Goal: Information Seeking & Learning: Learn about a topic

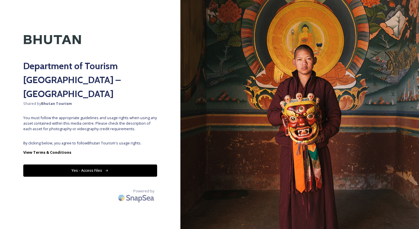
click at [103, 165] on button "Yes - Access Files" at bounding box center [90, 171] width 134 height 12
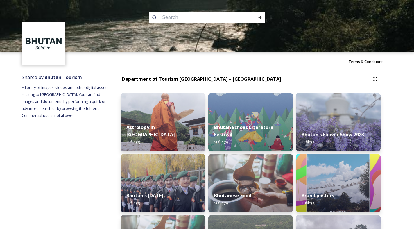
click at [207, 89] on div at bounding box center [207, 78] width 414 height 52
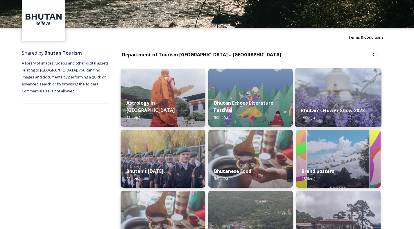
scroll to position [24, 0]
click at [326, 99] on img at bounding box center [338, 97] width 87 height 59
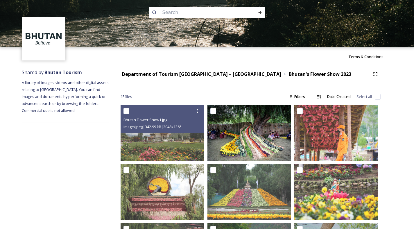
scroll to position [6, 0]
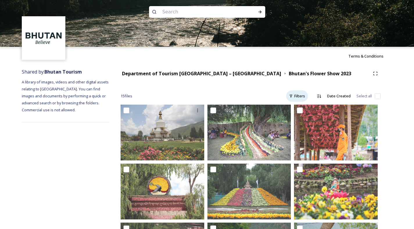
click at [302, 96] on div "Filters" at bounding box center [297, 95] width 22 height 11
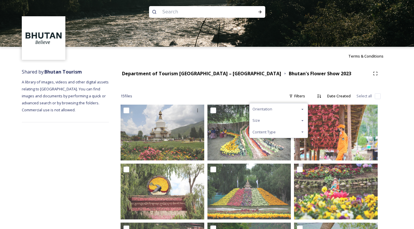
click at [303, 133] on icon at bounding box center [302, 132] width 5 height 5
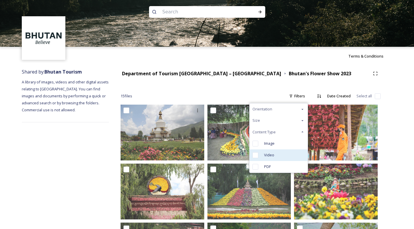
click at [257, 155] on input "checkbox" at bounding box center [256, 155] width 6 height 6
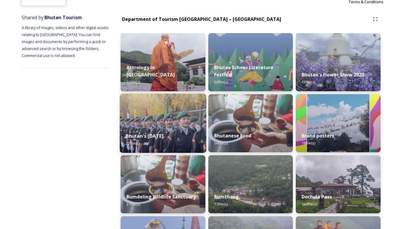
scroll to position [66, 0]
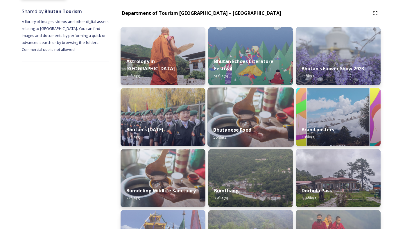
click at [247, 117] on img at bounding box center [251, 116] width 87 height 59
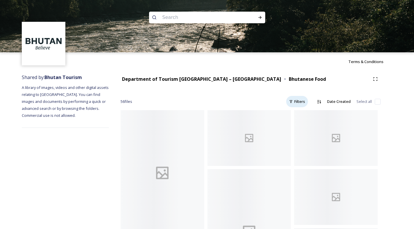
click at [304, 103] on div "Filters" at bounding box center [297, 101] width 22 height 11
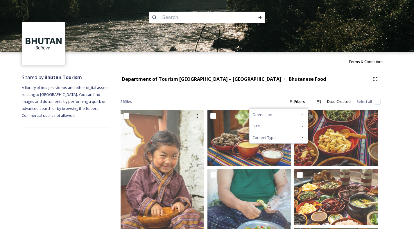
click at [292, 137] on div "Content Type" at bounding box center [279, 137] width 58 height 11
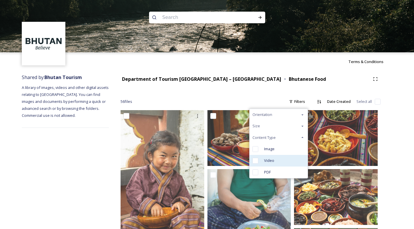
click at [268, 158] on span "Video" at bounding box center [269, 161] width 10 height 6
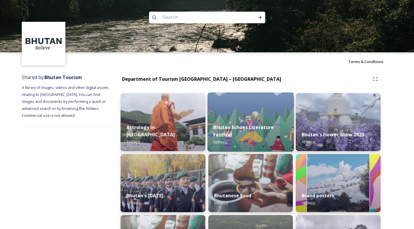
scroll to position [66, 0]
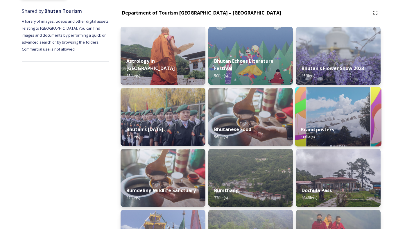
click at [321, 112] on img at bounding box center [338, 116] width 87 height 59
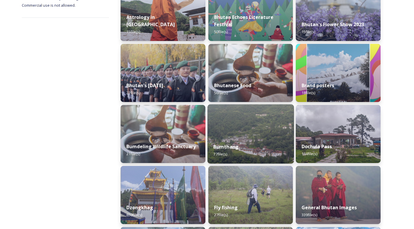
scroll to position [145, 0]
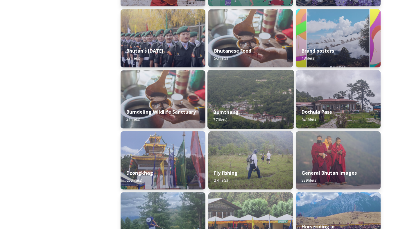
click at [231, 100] on img at bounding box center [251, 99] width 87 height 59
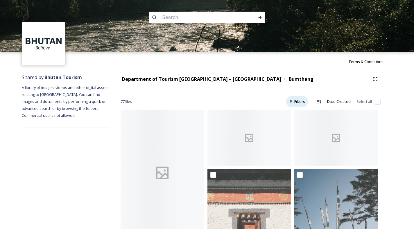
click at [302, 103] on div "Filters" at bounding box center [297, 101] width 22 height 11
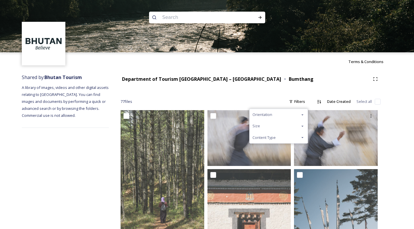
click at [295, 135] on div "Content Type" at bounding box center [279, 137] width 58 height 11
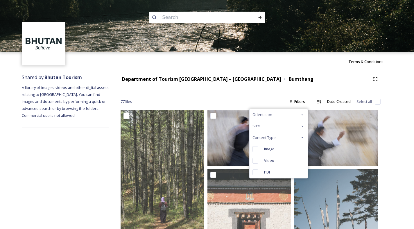
click at [272, 160] on span "Video" at bounding box center [269, 161] width 10 height 6
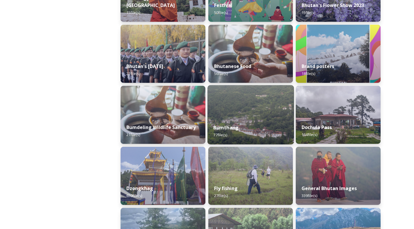
scroll to position [149, 0]
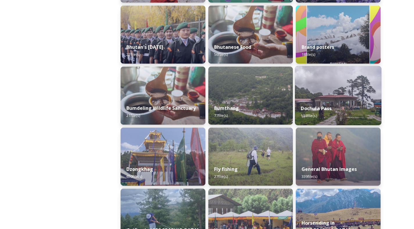
click at [337, 101] on div "Dochula Pass 134 file(s)" at bounding box center [338, 112] width 87 height 26
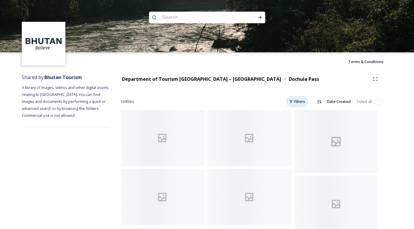
click at [303, 102] on div "Filters" at bounding box center [297, 101] width 22 height 11
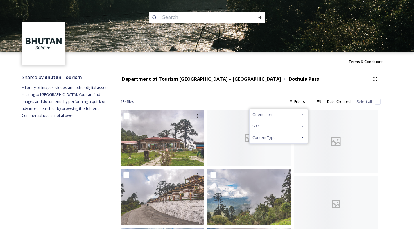
click at [280, 135] on div "Content Type" at bounding box center [279, 137] width 58 height 11
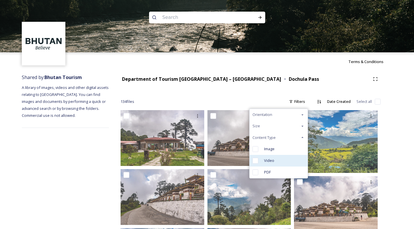
click at [276, 163] on div "Video" at bounding box center [279, 161] width 58 height 12
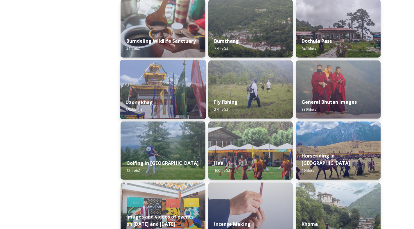
scroll to position [219, 0]
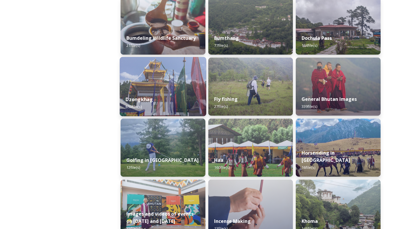
click at [153, 81] on img at bounding box center [163, 86] width 87 height 59
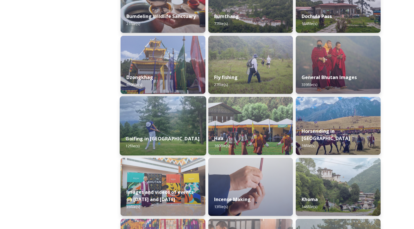
scroll to position [274, 0]
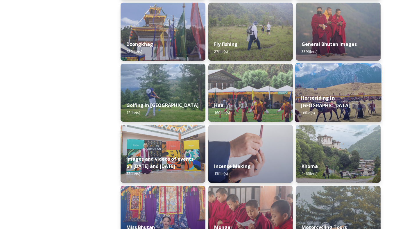
click at [323, 91] on img at bounding box center [338, 92] width 87 height 59
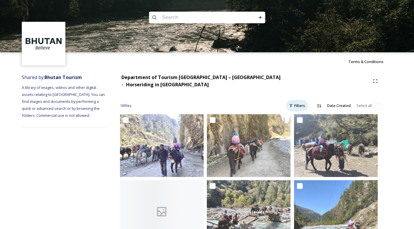
click at [301, 101] on div "Filters" at bounding box center [297, 105] width 22 height 11
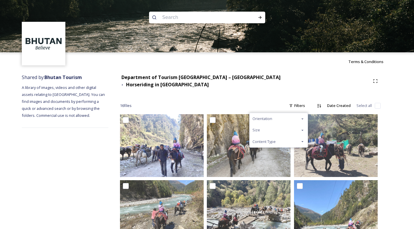
click at [283, 136] on div "Content Type" at bounding box center [279, 141] width 58 height 11
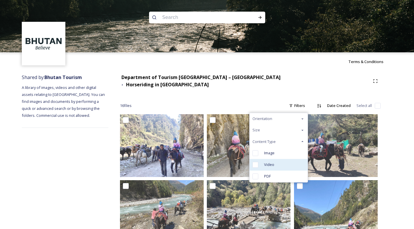
click at [268, 162] on span "Video" at bounding box center [269, 165] width 10 height 6
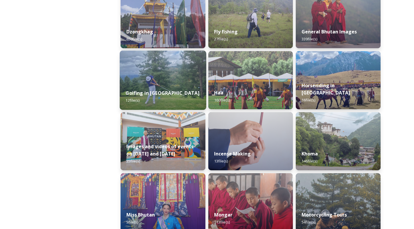
scroll to position [314, 0]
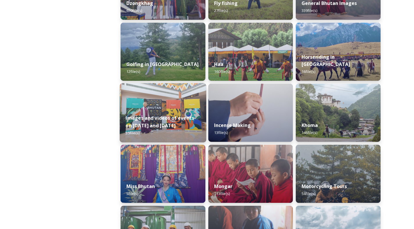
click at [159, 110] on div "Images and videos of events on [DATE] and [DATE] 35 file(s)" at bounding box center [163, 126] width 87 height 34
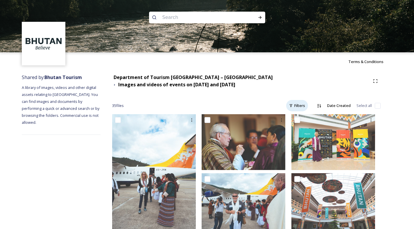
click at [298, 103] on div "Filters" at bounding box center [297, 105] width 22 height 11
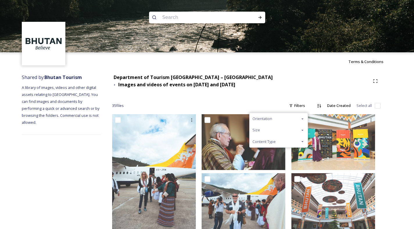
click at [282, 136] on div "Content Type" at bounding box center [279, 141] width 58 height 11
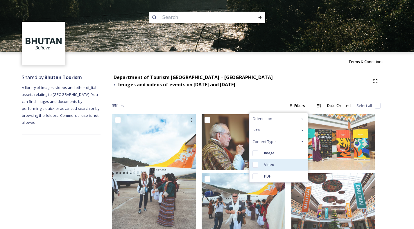
click at [267, 162] on span "Video" at bounding box center [269, 165] width 10 height 6
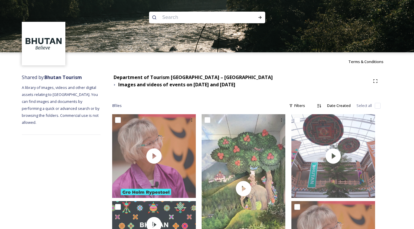
click at [212, 103] on div "8 file s Filters Date Created Select all" at bounding box center [246, 105] width 269 height 11
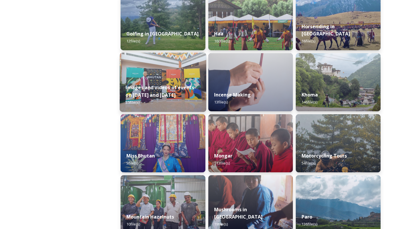
scroll to position [354, 0]
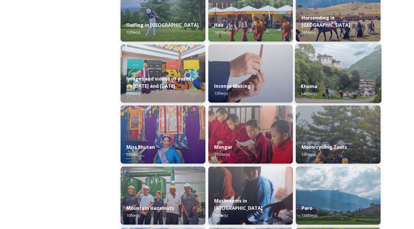
click at [325, 71] on img at bounding box center [338, 73] width 87 height 59
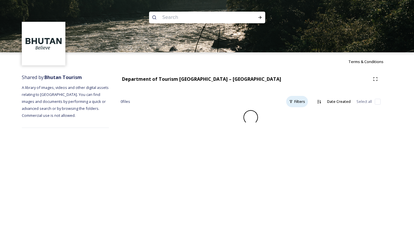
click at [305, 101] on div "Filters" at bounding box center [297, 101] width 22 height 11
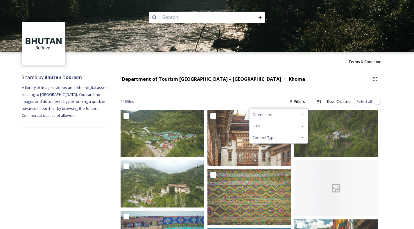
click at [289, 137] on div "Content Type" at bounding box center [279, 137] width 58 height 11
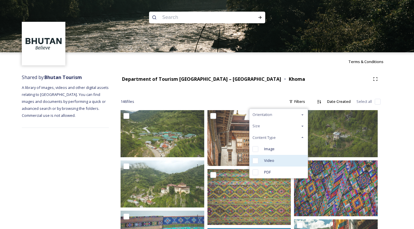
click at [277, 162] on div "Video" at bounding box center [279, 161] width 58 height 12
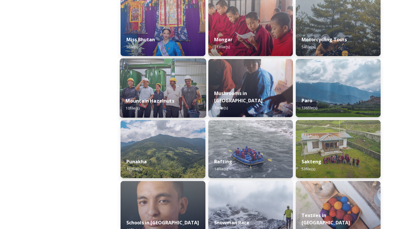
scroll to position [462, 0]
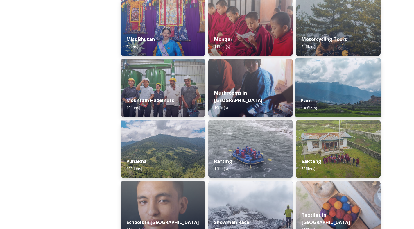
click at [349, 87] on img at bounding box center [338, 87] width 87 height 59
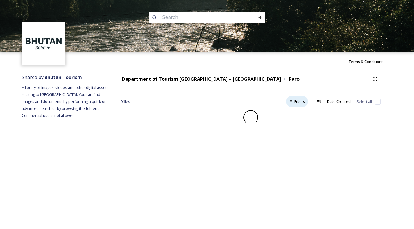
click at [305, 101] on div "Filters" at bounding box center [297, 101] width 22 height 11
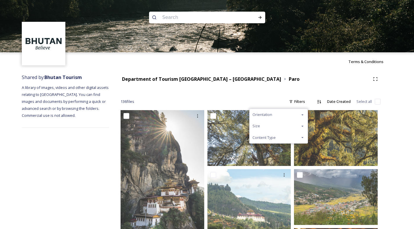
click at [290, 135] on div "Content Type" at bounding box center [279, 137] width 58 height 11
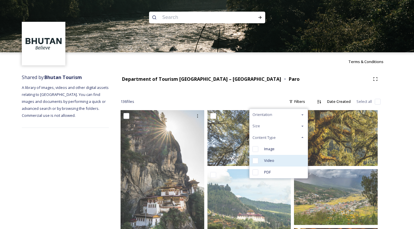
click at [278, 161] on div "Video" at bounding box center [279, 161] width 58 height 12
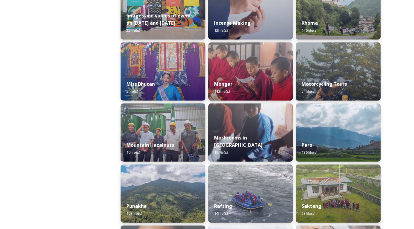
scroll to position [480, 0]
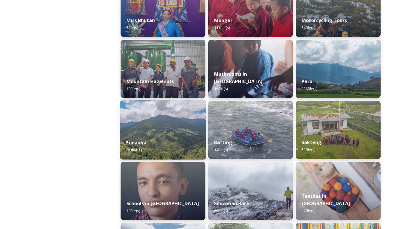
click at [152, 130] on img at bounding box center [163, 129] width 87 height 59
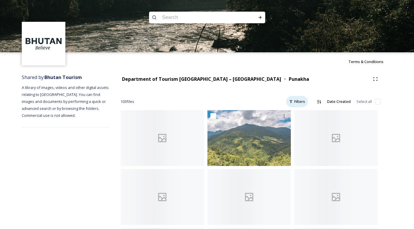
click at [300, 101] on div "Filters" at bounding box center [297, 101] width 22 height 11
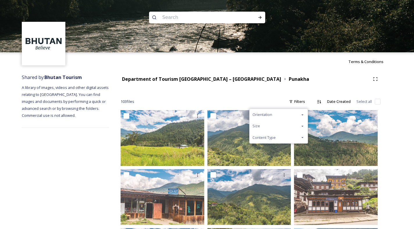
click at [285, 137] on div "Content Type" at bounding box center [279, 137] width 58 height 11
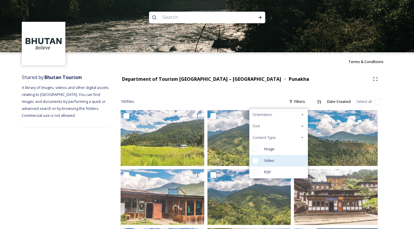
click at [263, 161] on div "Video" at bounding box center [279, 161] width 58 height 12
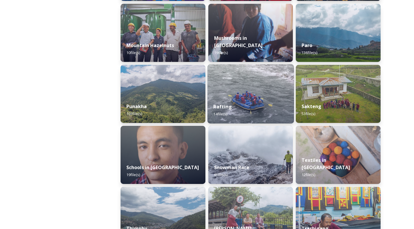
scroll to position [517, 0]
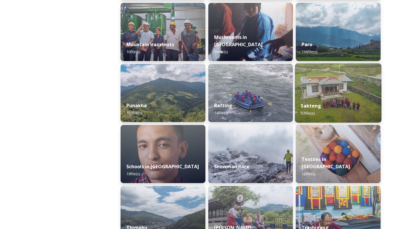
click at [324, 89] on img at bounding box center [338, 92] width 87 height 59
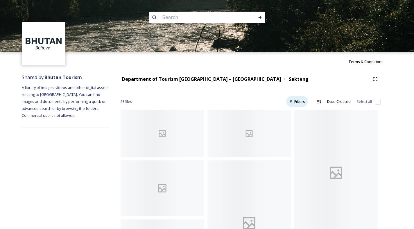
click at [300, 103] on div "Filters" at bounding box center [297, 101] width 22 height 11
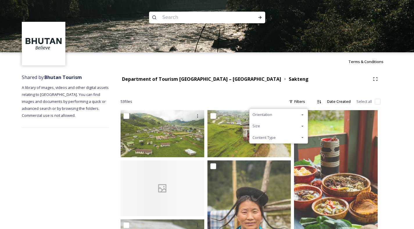
click at [289, 136] on div "Content Type" at bounding box center [279, 137] width 58 height 11
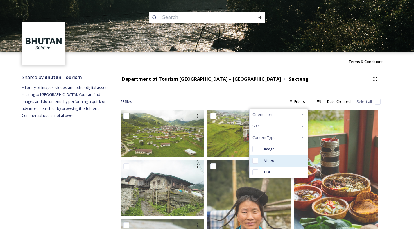
click at [278, 162] on div "Video" at bounding box center [279, 161] width 58 height 12
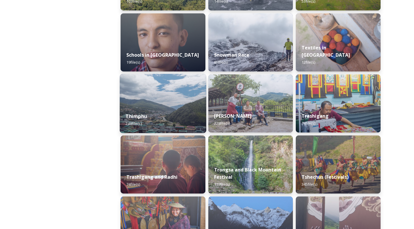
scroll to position [663, 0]
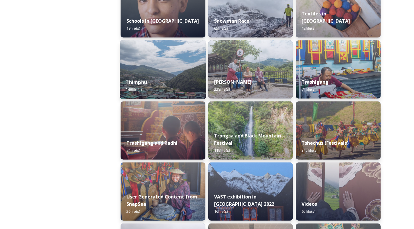
click at [167, 71] on img at bounding box center [163, 69] width 87 height 59
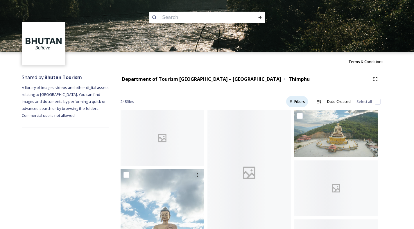
click at [296, 101] on div "Filters" at bounding box center [297, 101] width 22 height 11
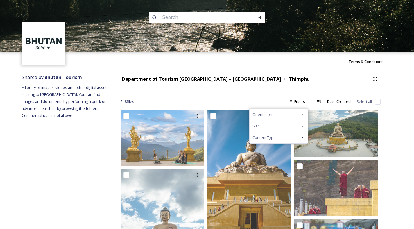
click at [281, 135] on div "Content Type" at bounding box center [279, 137] width 58 height 11
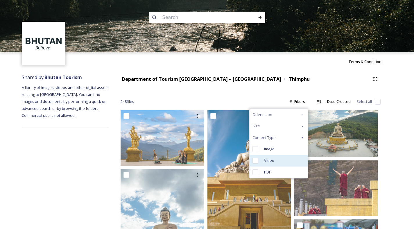
click at [265, 160] on span "Video" at bounding box center [269, 161] width 10 height 6
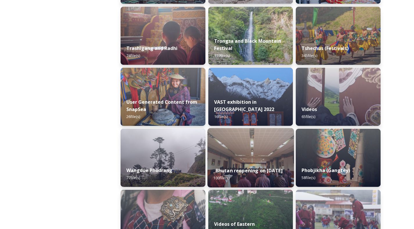
scroll to position [800, 0]
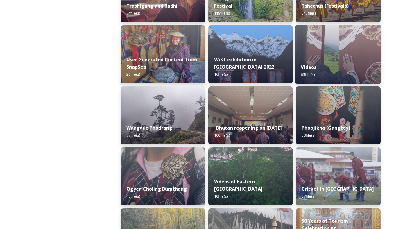
click at [321, 49] on img at bounding box center [338, 54] width 87 height 59
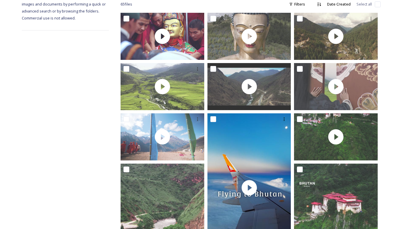
scroll to position [98, 0]
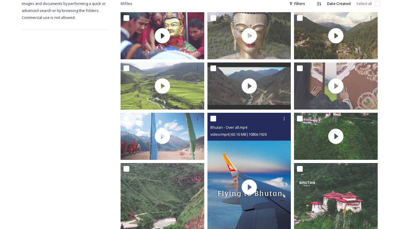
click at [213, 116] on input "checkbox" at bounding box center [213, 119] width 6 height 6
checkbox input "true"
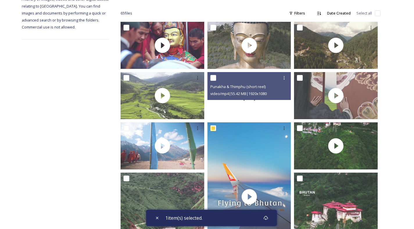
scroll to position [88, 0]
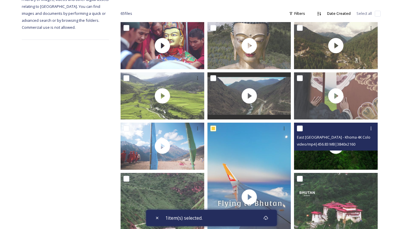
click at [299, 126] on input "checkbox" at bounding box center [300, 129] width 6 height 6
checkbox input "true"
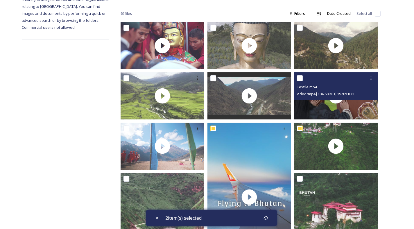
click at [301, 77] on input "checkbox" at bounding box center [300, 78] width 6 height 6
checkbox input "true"
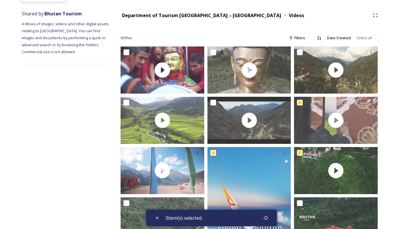
scroll to position [18, 0]
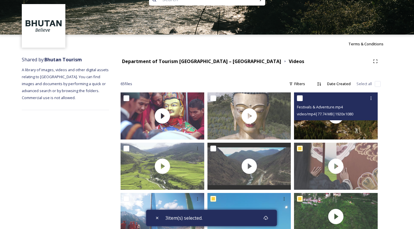
click at [301, 98] on input "checkbox" at bounding box center [300, 98] width 6 height 6
checkbox input "true"
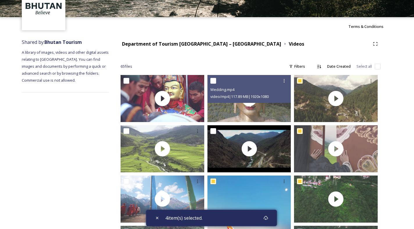
scroll to position [64, 0]
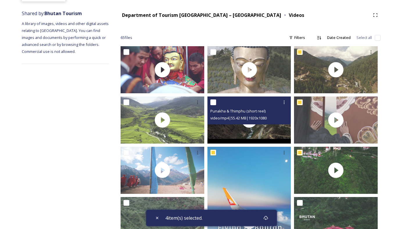
click at [215, 102] on input "checkbox" at bounding box center [213, 102] width 6 height 6
checkbox input "true"
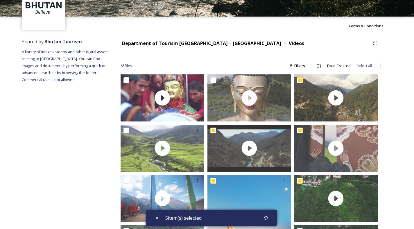
scroll to position [0, 0]
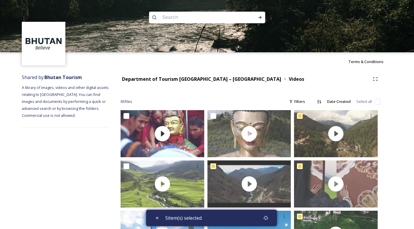
click at [378, 102] on input "checkbox" at bounding box center [378, 102] width 6 height 6
checkbox input "true"
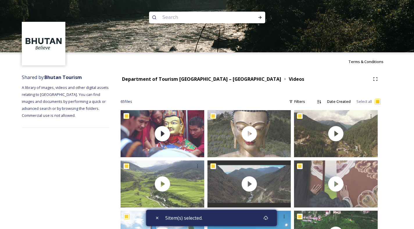
checkbox input "true"
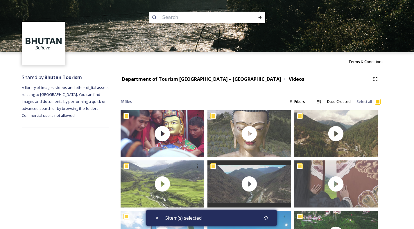
checkbox input "true"
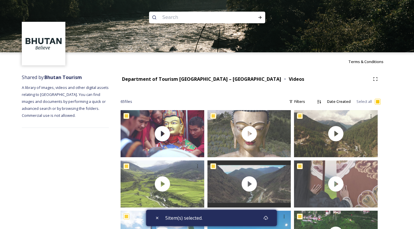
checkbox input "true"
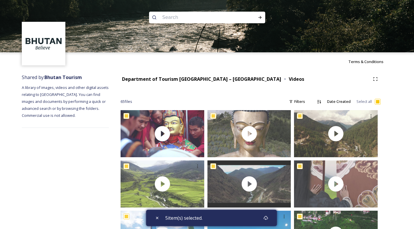
checkbox input "true"
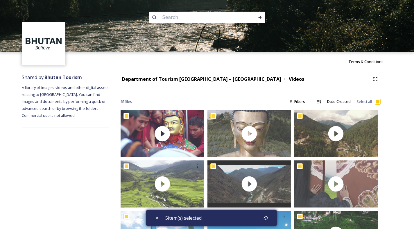
checkbox input "true"
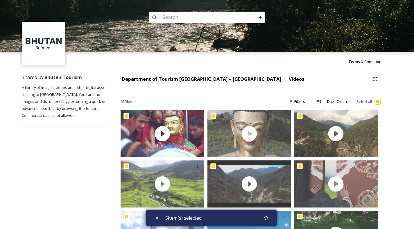
checkbox input "true"
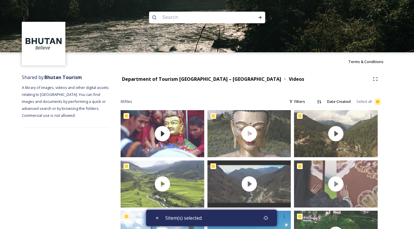
checkbox input "true"
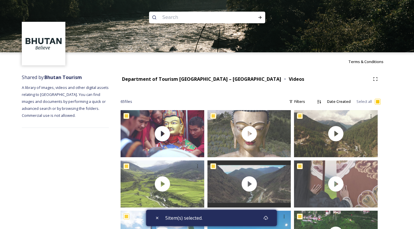
checkbox input "true"
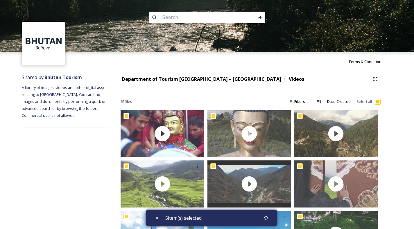
checkbox input "true"
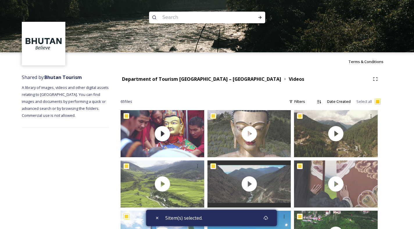
checkbox input "true"
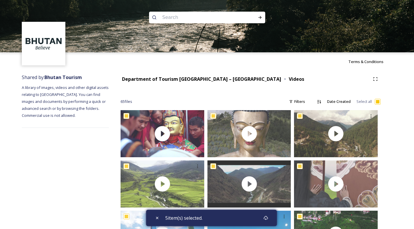
checkbox input "true"
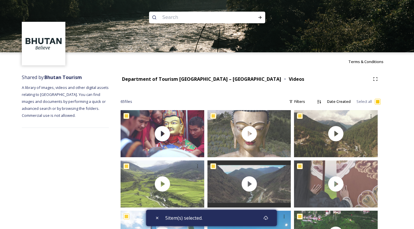
checkbox input "true"
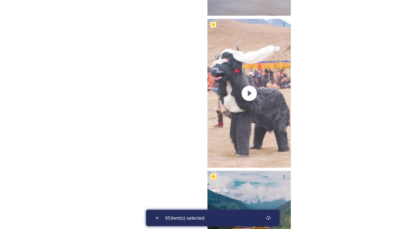
scroll to position [2625, 0]
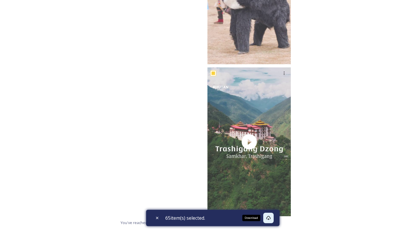
click at [269, 217] on icon at bounding box center [268, 218] width 5 height 5
